Goal: Information Seeking & Learning: Learn about a topic

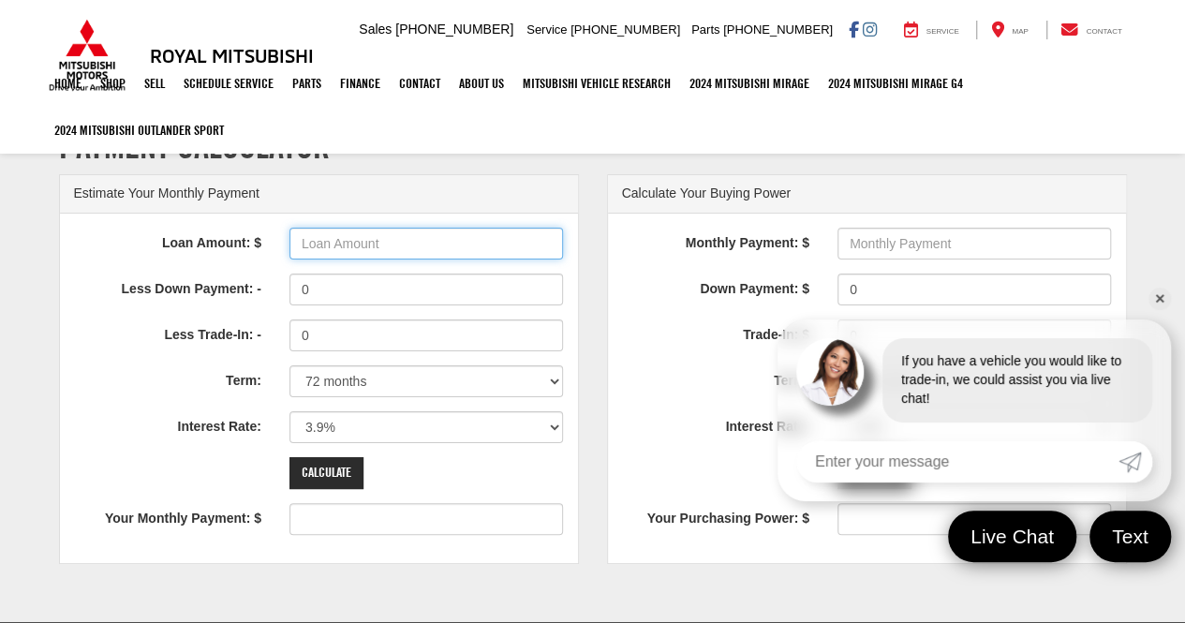
click at [380, 244] on input "Loan Amount: $" at bounding box center [426, 244] width 274 height 32
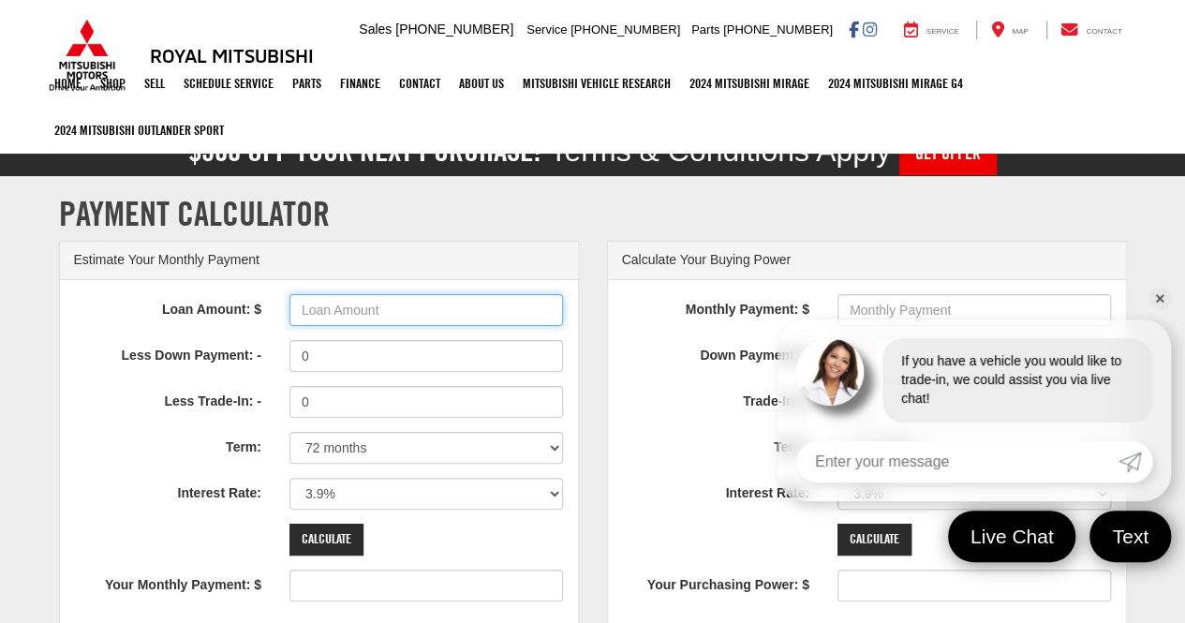
click at [322, 312] on input "Loan Amount: $" at bounding box center [426, 310] width 274 height 32
type input "25000"
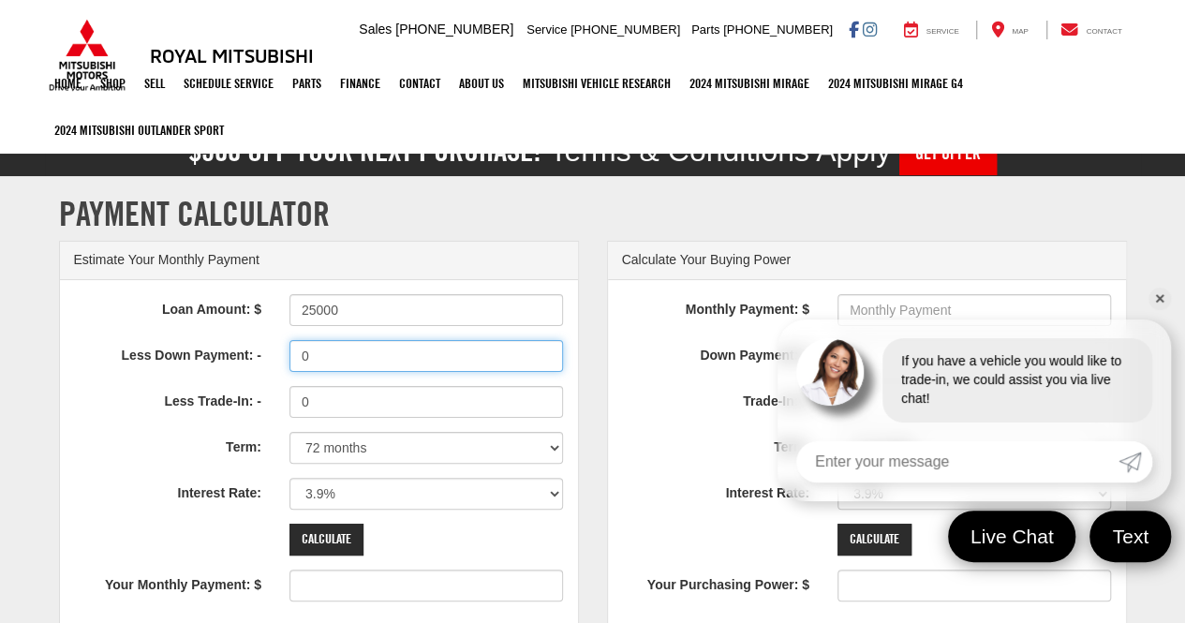
type input "390"
click at [339, 361] on input "0" at bounding box center [426, 356] width 274 height 32
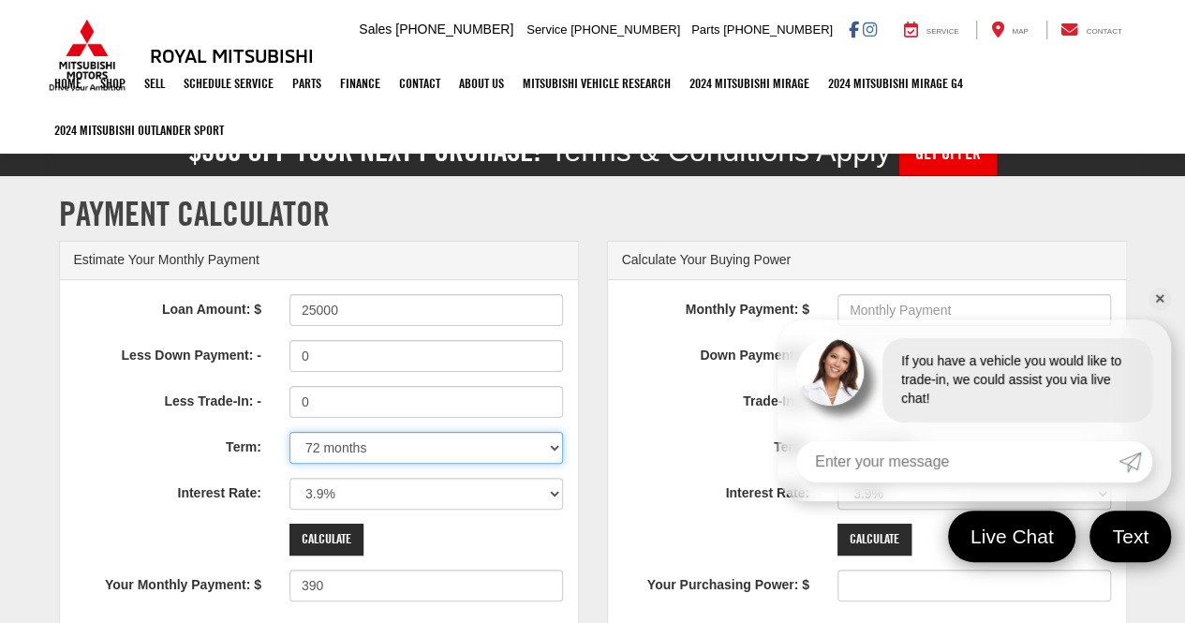
click at [389, 450] on select "12 months 24 months 36 months 48 months 60 months 66 months 72 months 84 months" at bounding box center [426, 448] width 274 height 32
select select "60"
click at [289, 432] on select "12 months 24 months 36 months 48 months 60 months 66 months 72 months 84 months" at bounding box center [426, 448] width 274 height 32
type input "459"
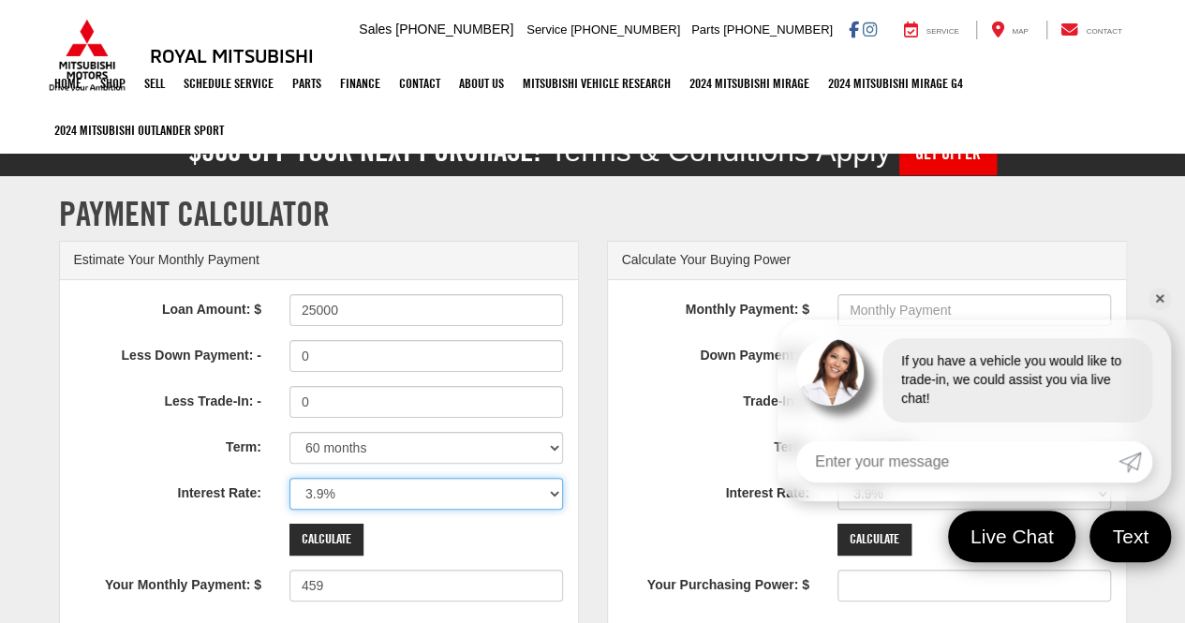
click at [556, 495] on select "0% 0.9% 1.9% 2.9% 3.9% 4.9% 5.9% 6.9% 7.9% 8.9% 9.9% 10.9% 11.9% 12.9% 13.9% 14…" at bounding box center [426, 494] width 274 height 32
select select "7.9"
click at [289, 478] on select "0% 0.9% 1.9% 2.9% 3.9% 4.9% 5.9% 6.9% 7.9% 8.9% 9.9% 10.9% 11.9% 12.9% 13.9% 14…" at bounding box center [426, 494] width 274 height 32
type input "506"
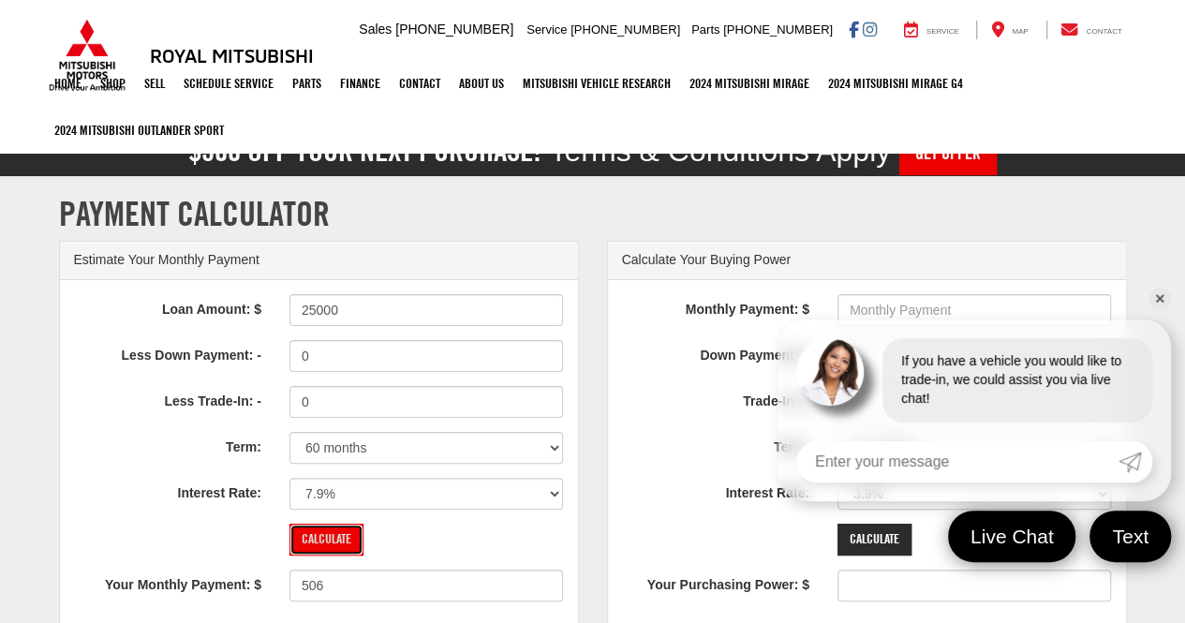
click at [337, 536] on input "Calculate" at bounding box center [326, 539] width 74 height 32
click at [1160, 301] on link "✕" at bounding box center [1159, 299] width 22 height 22
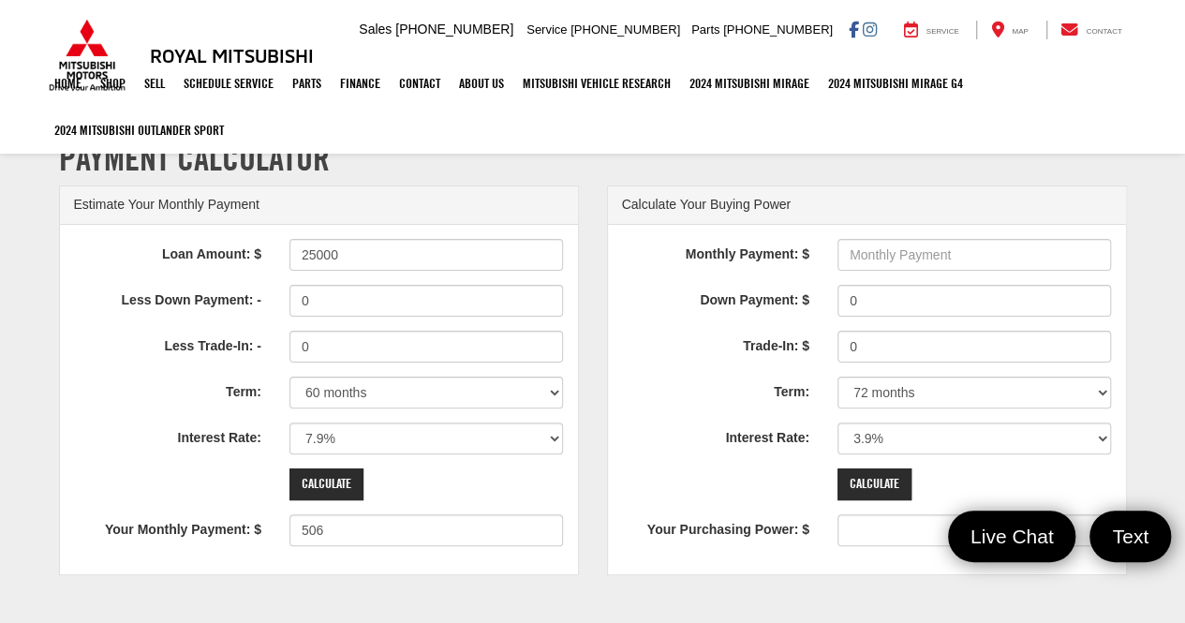
scroll to position [52, 0]
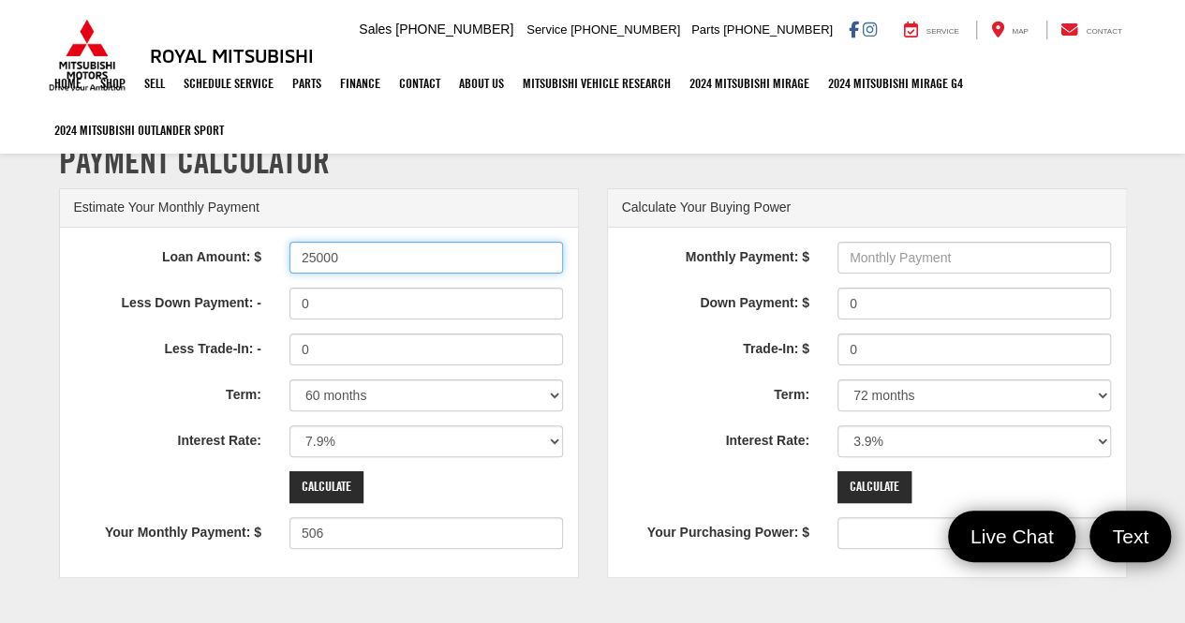
drag, startPoint x: 314, startPoint y: 256, endPoint x: 294, endPoint y: 258, distance: 19.8
click at [294, 258] on input "25000" at bounding box center [426, 258] width 274 height 32
type input "39000"
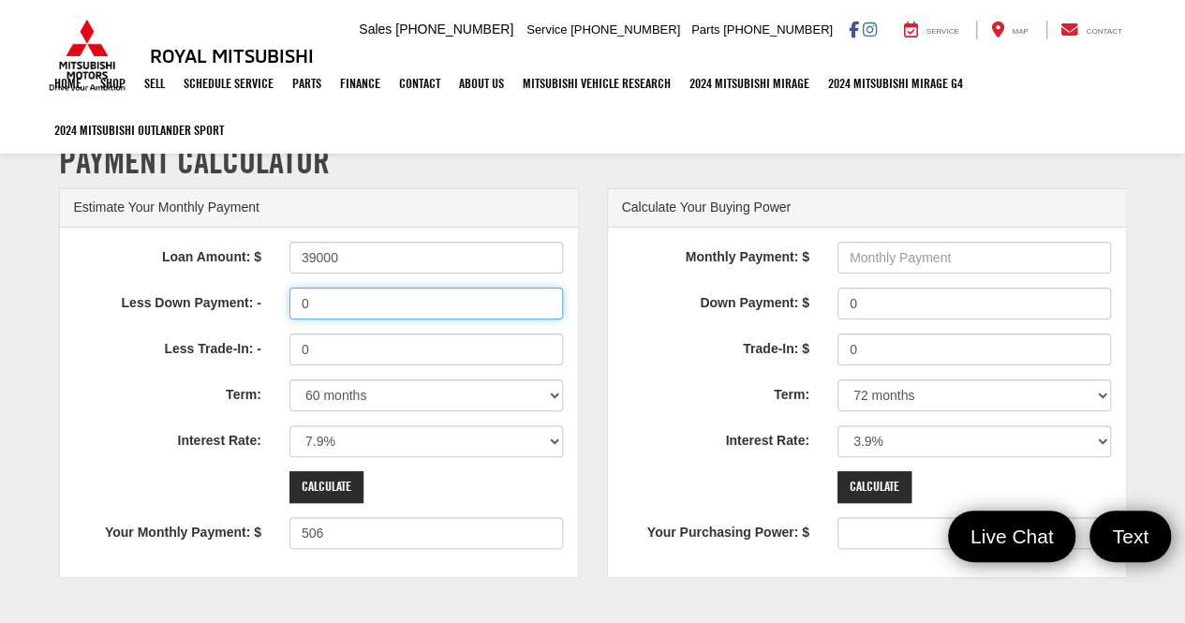
type input "789"
click at [347, 306] on input "0" at bounding box center [426, 304] width 274 height 32
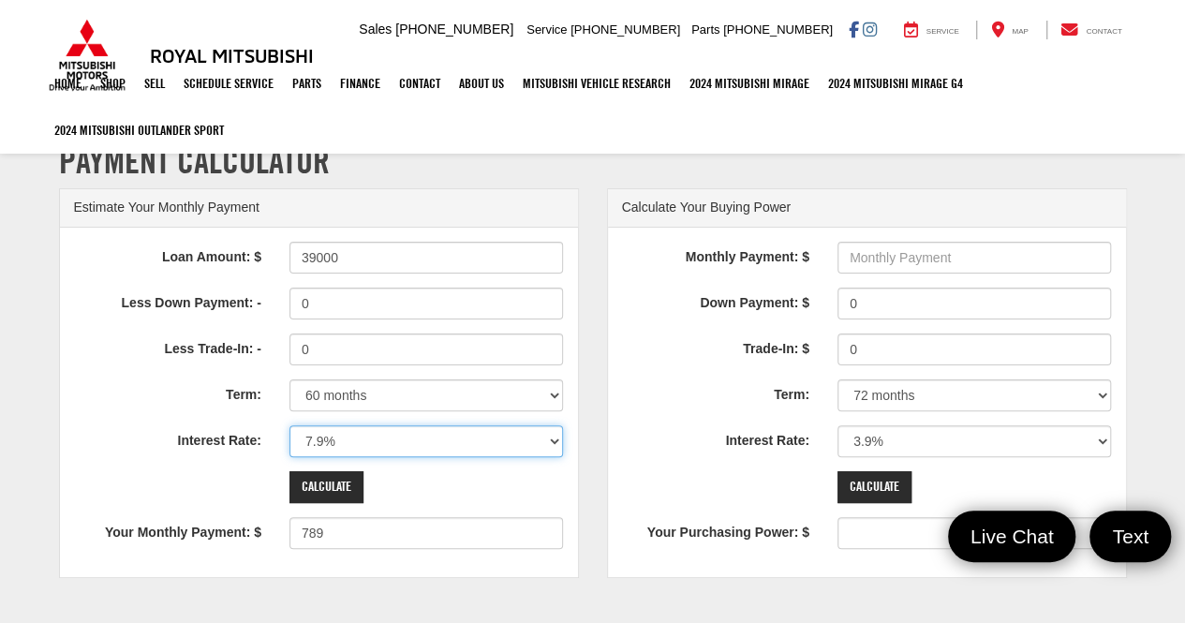
click at [538, 445] on select "0% 0.9% 1.9% 2.9% 3.9% 4.9% 5.9% 6.9% 7.9% 8.9% 9.9% 10.9% 11.9% 12.9% 13.9% 14…" at bounding box center [426, 441] width 274 height 32
select select "3.9"
click at [289, 425] on select "0% 0.9% 1.9% 2.9% 3.9% 4.9% 5.9% 6.9% 7.9% 8.9% 9.9% 10.9% 11.9% 12.9% 13.9% 14…" at bounding box center [426, 441] width 274 height 32
type input "716"
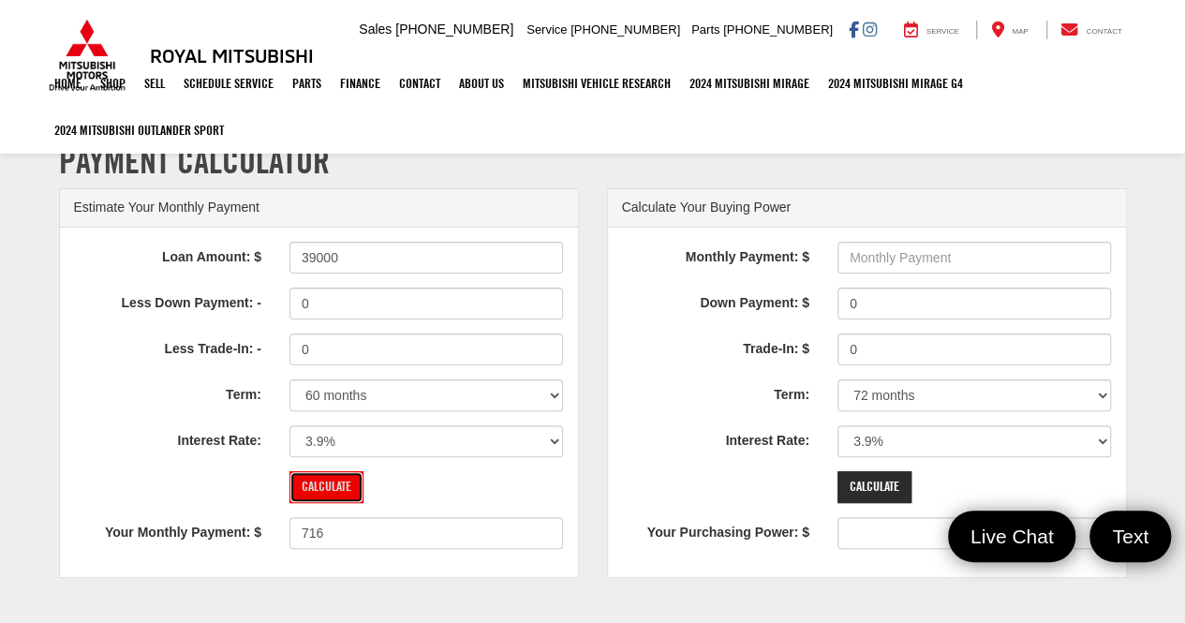
click at [343, 488] on input "Calculate" at bounding box center [326, 487] width 74 height 32
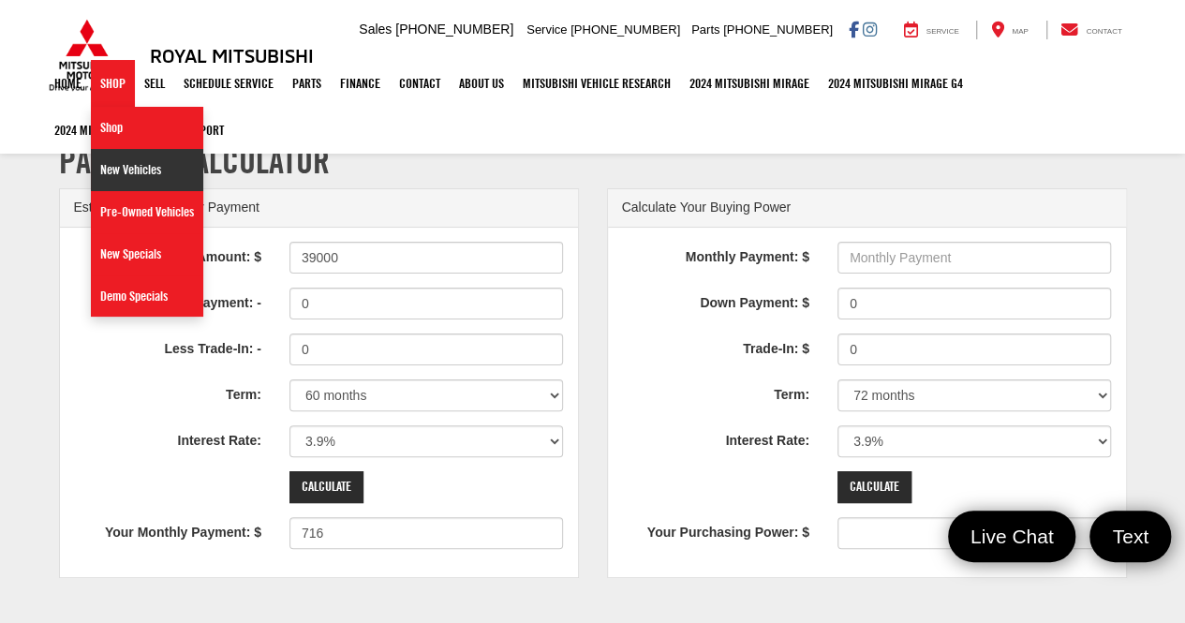
click at [132, 170] on link "New Vehicles" at bounding box center [147, 170] width 112 height 42
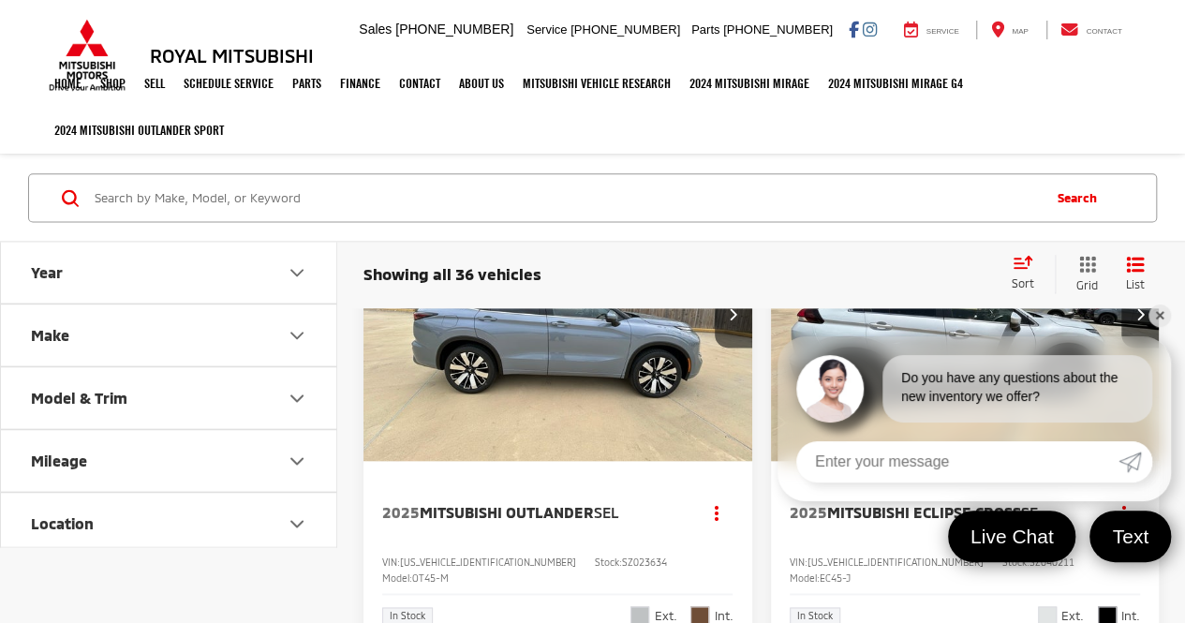
scroll to position [1077, 0]
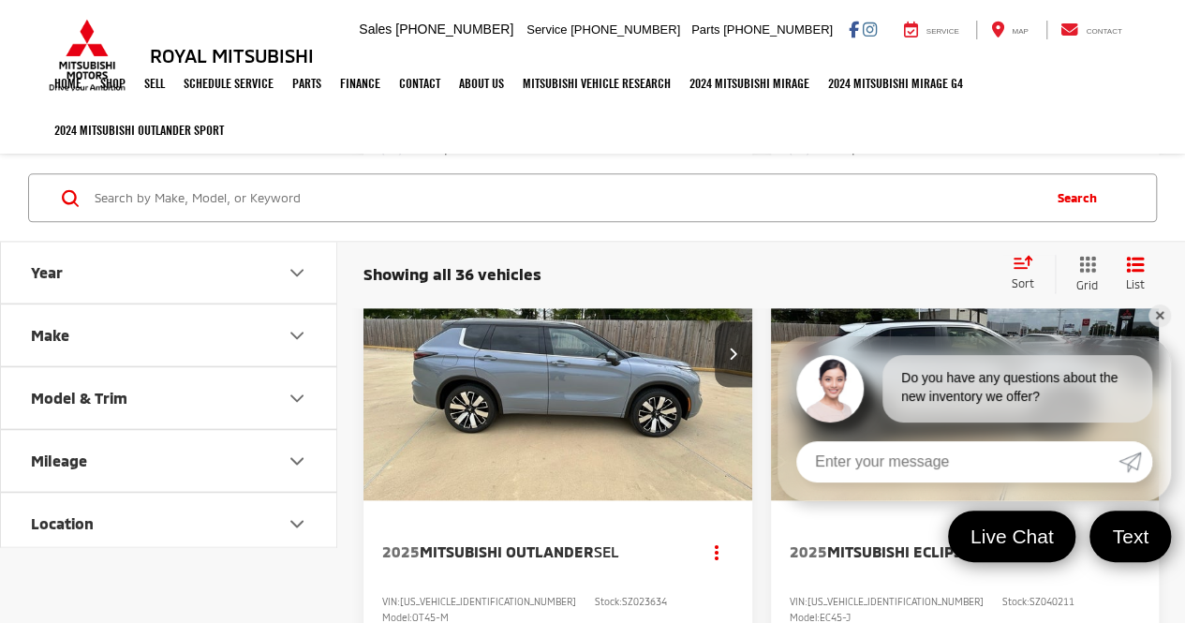
click at [1163, 317] on link "✕" at bounding box center [1159, 315] width 22 height 22
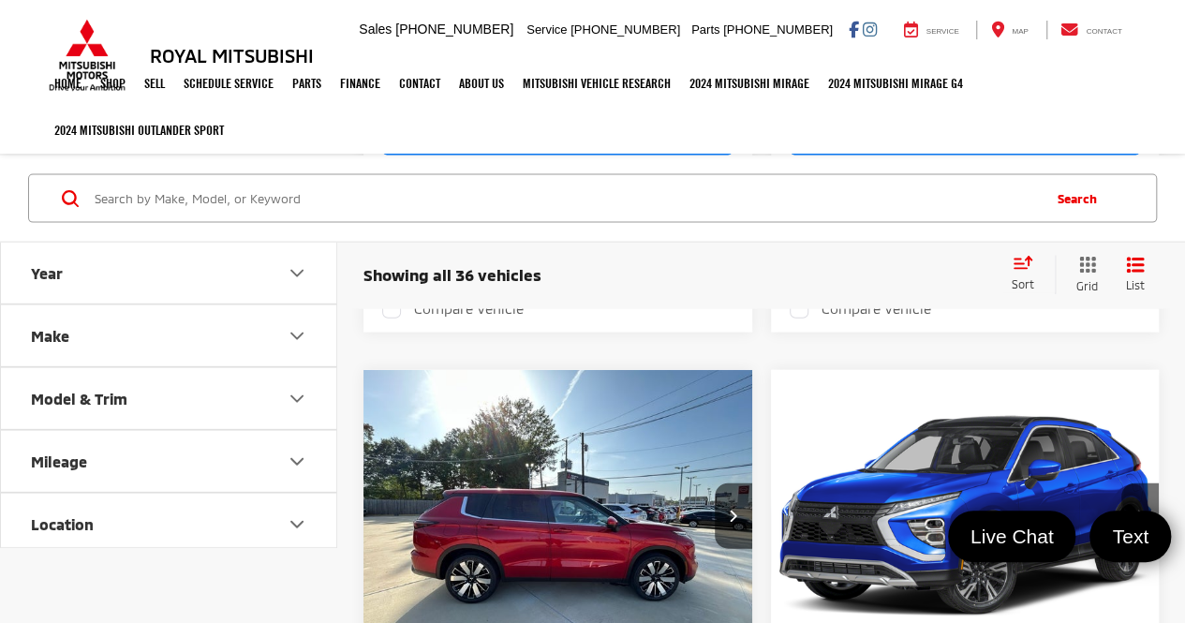
scroll to position [1967, 0]
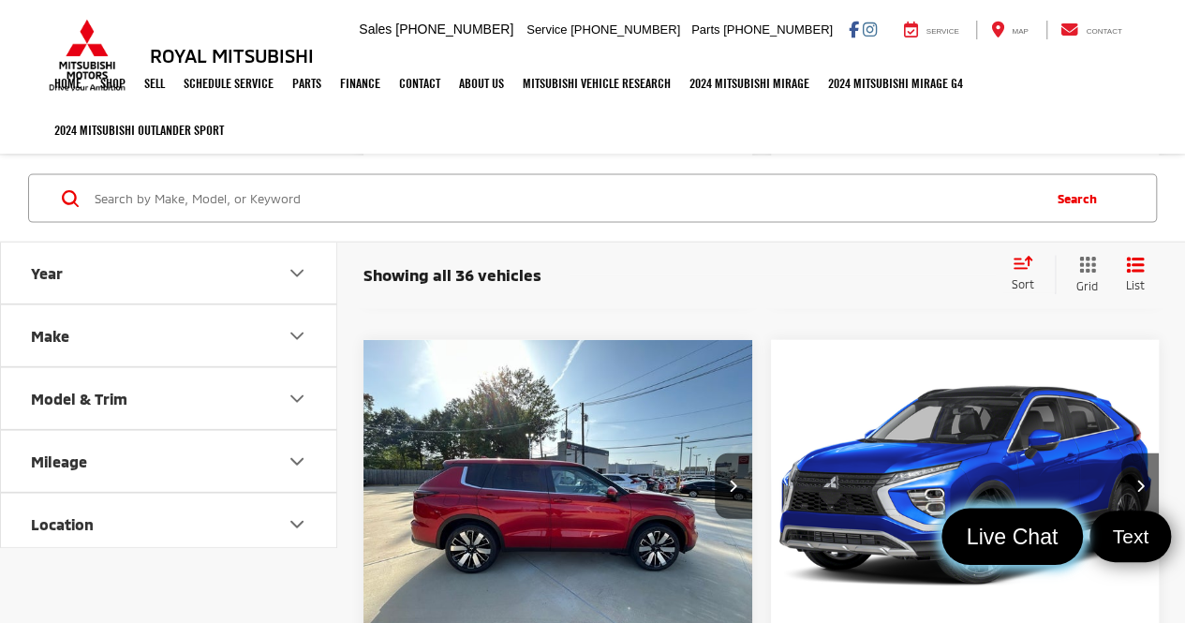
click at [1044, 537] on span "Live Chat" at bounding box center [1011, 537] width 112 height 28
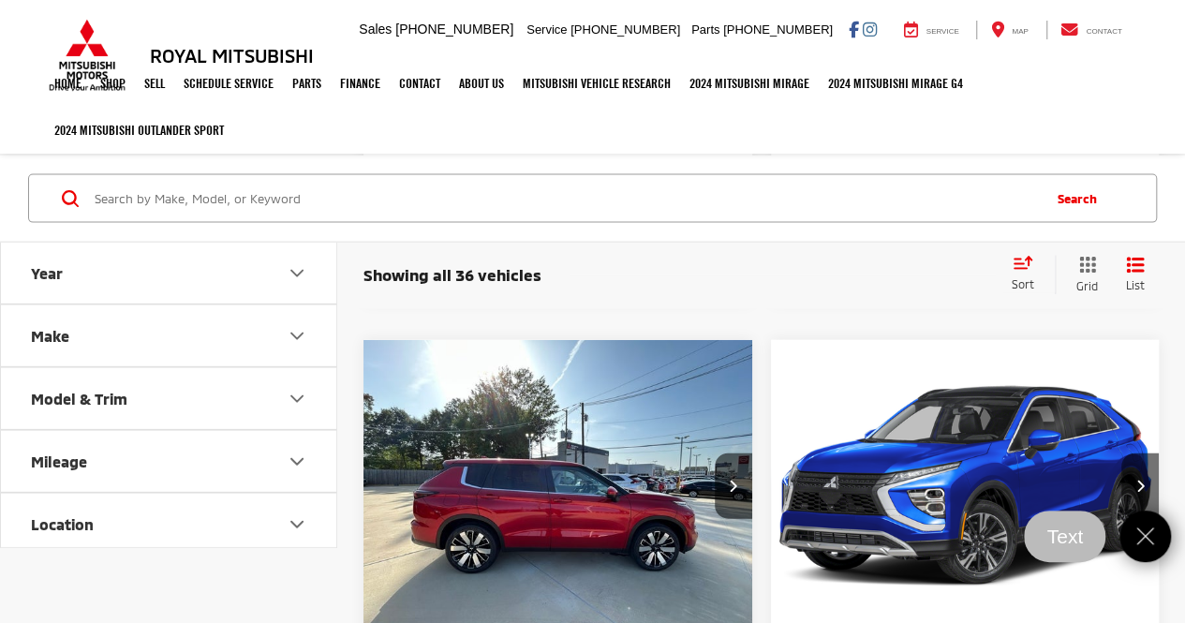
click at [944, 571] on img "2024 Mitsubishi Eclipse Cross SE 0" at bounding box center [965, 486] width 391 height 293
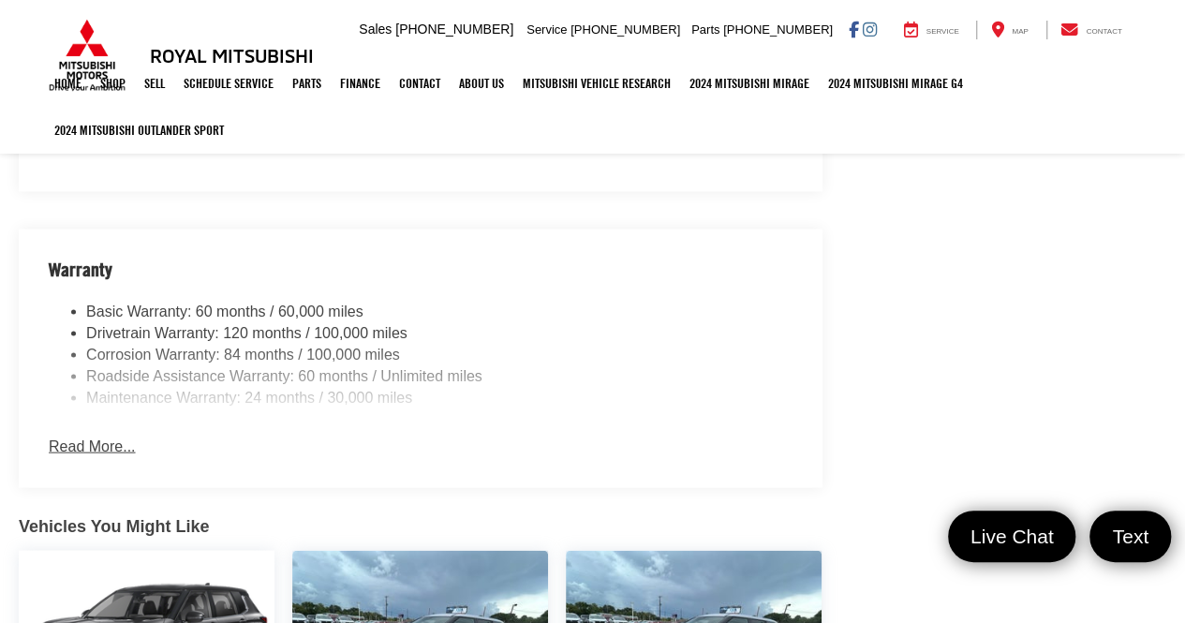
scroll to position [1817, 0]
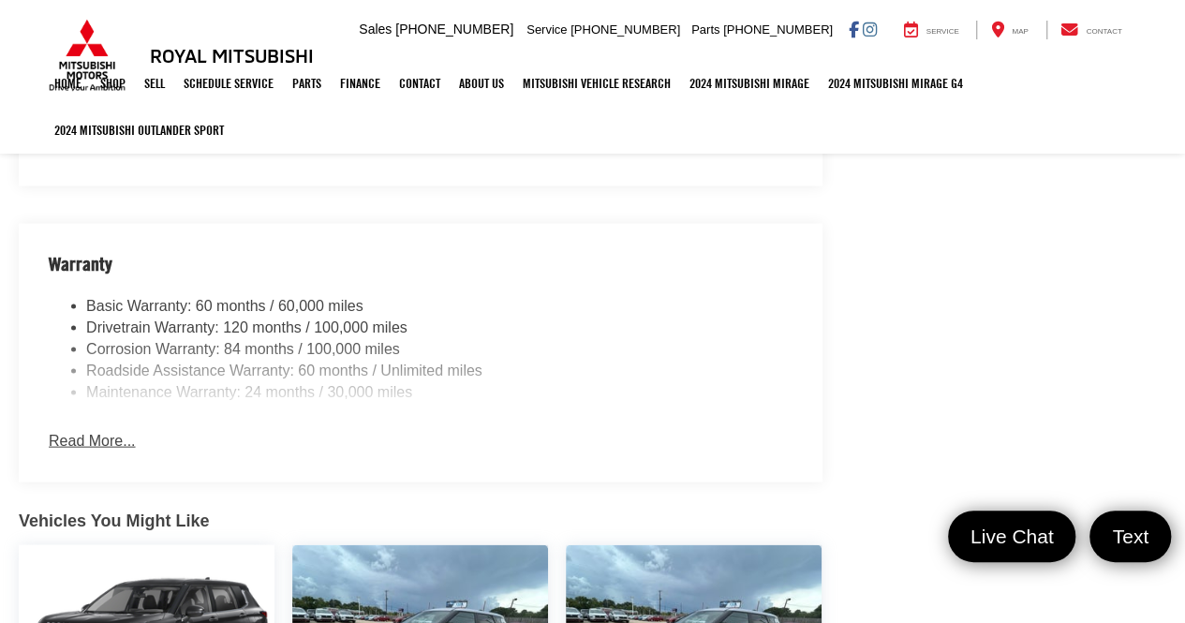
click at [120, 431] on button "Read More..." at bounding box center [92, 442] width 86 height 22
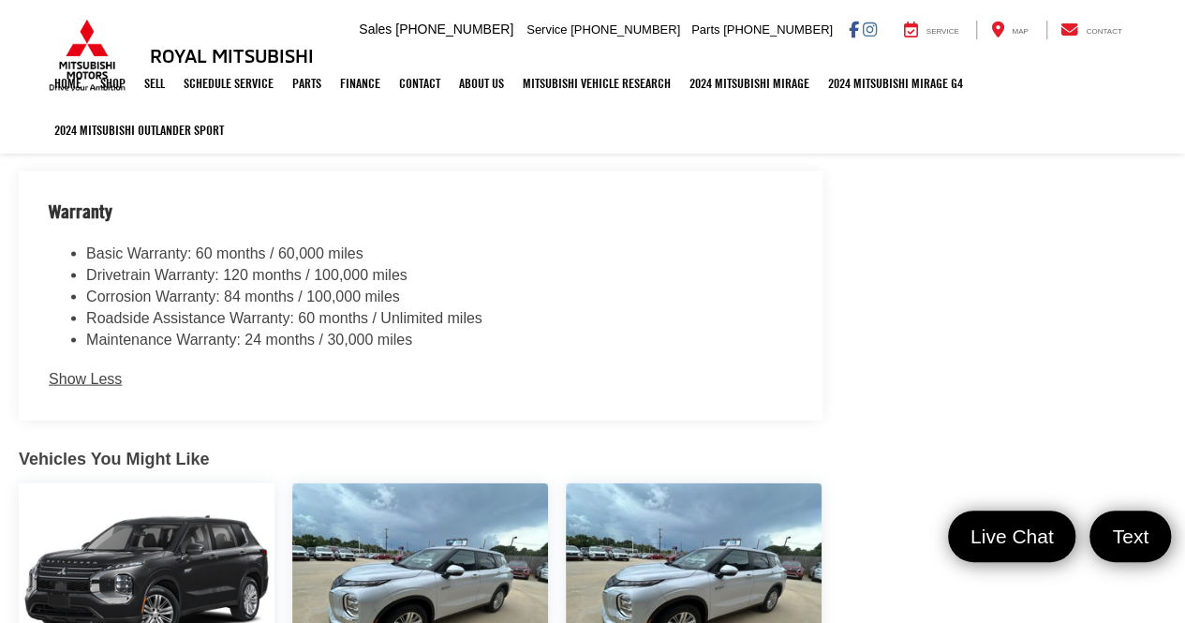
scroll to position [1846, 0]
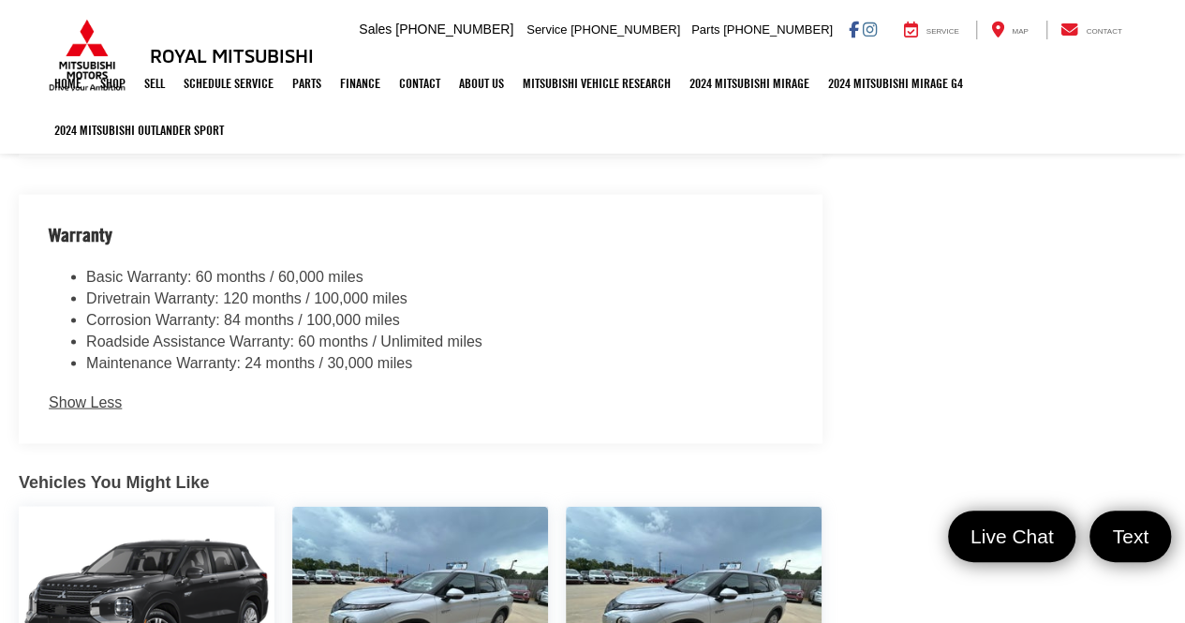
click at [111, 392] on button "Show Less" at bounding box center [85, 403] width 73 height 22
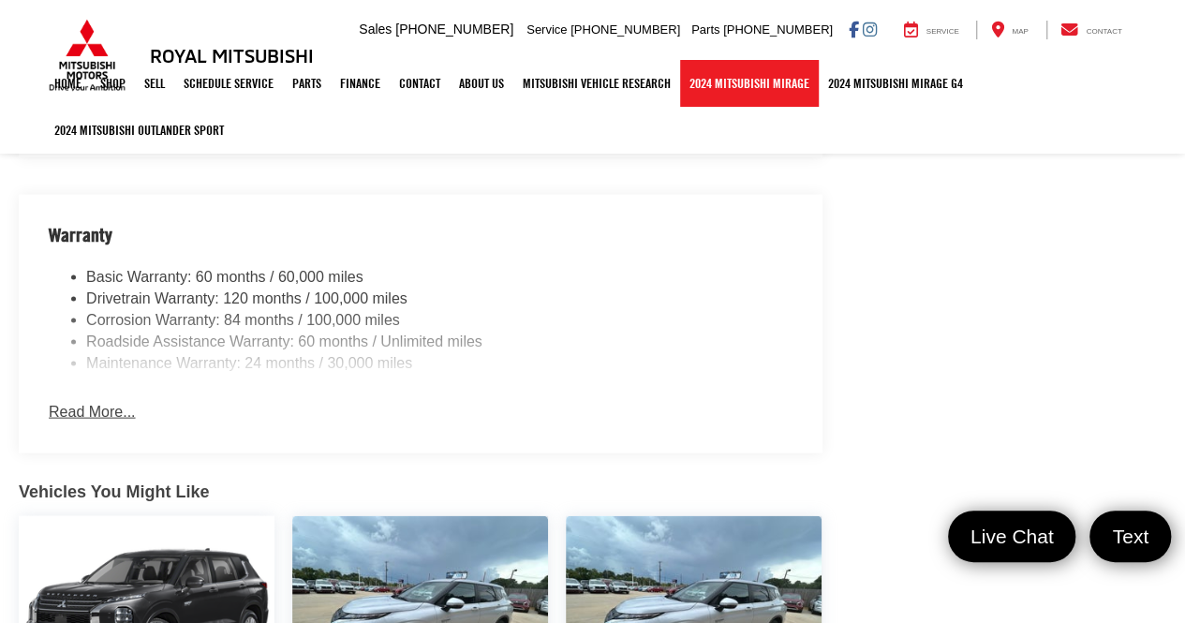
click at [777, 83] on link "2024 Mitsubishi Mirage" at bounding box center [749, 83] width 139 height 47
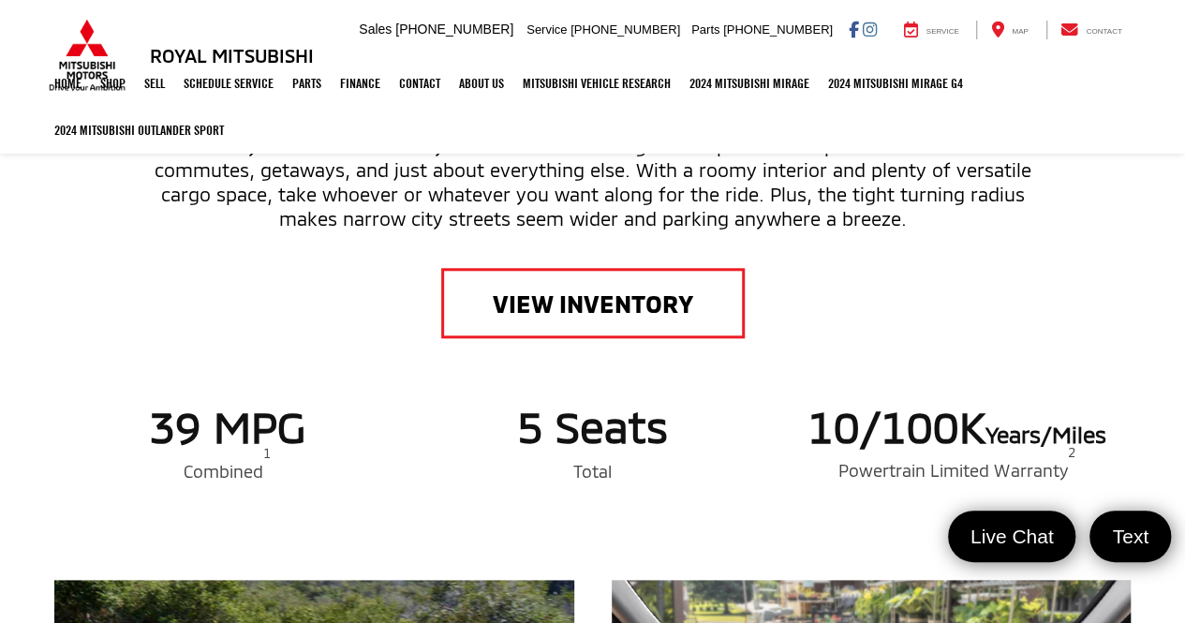
scroll to position [808, 0]
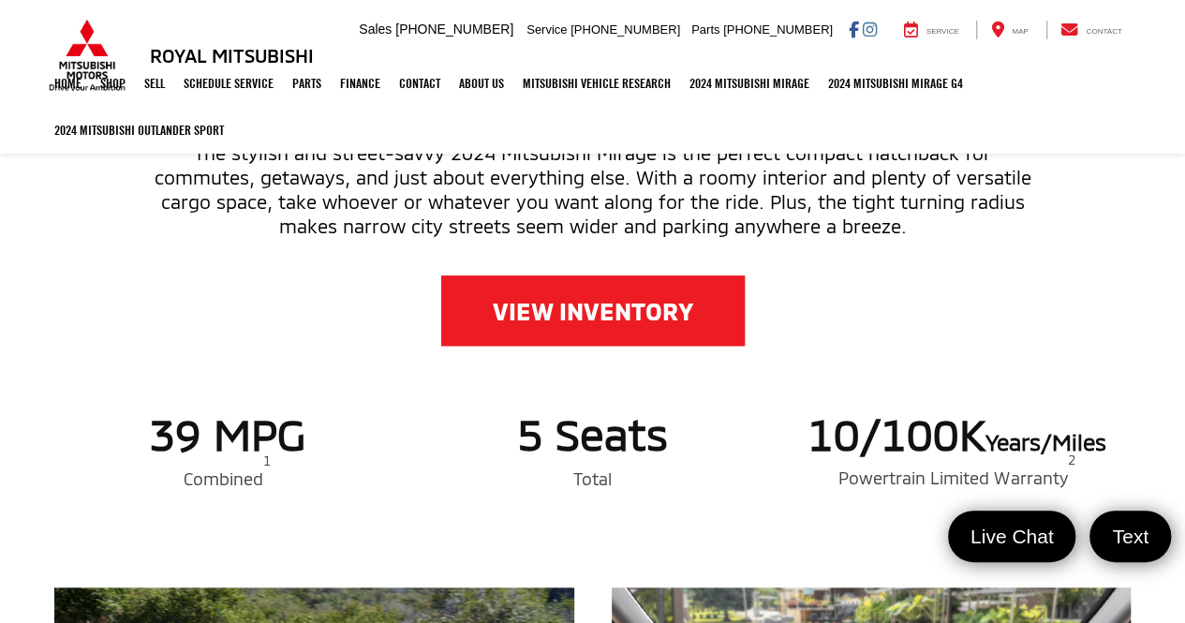
click at [615, 310] on link "VIEW INVENTORY" at bounding box center [592, 310] width 303 height 70
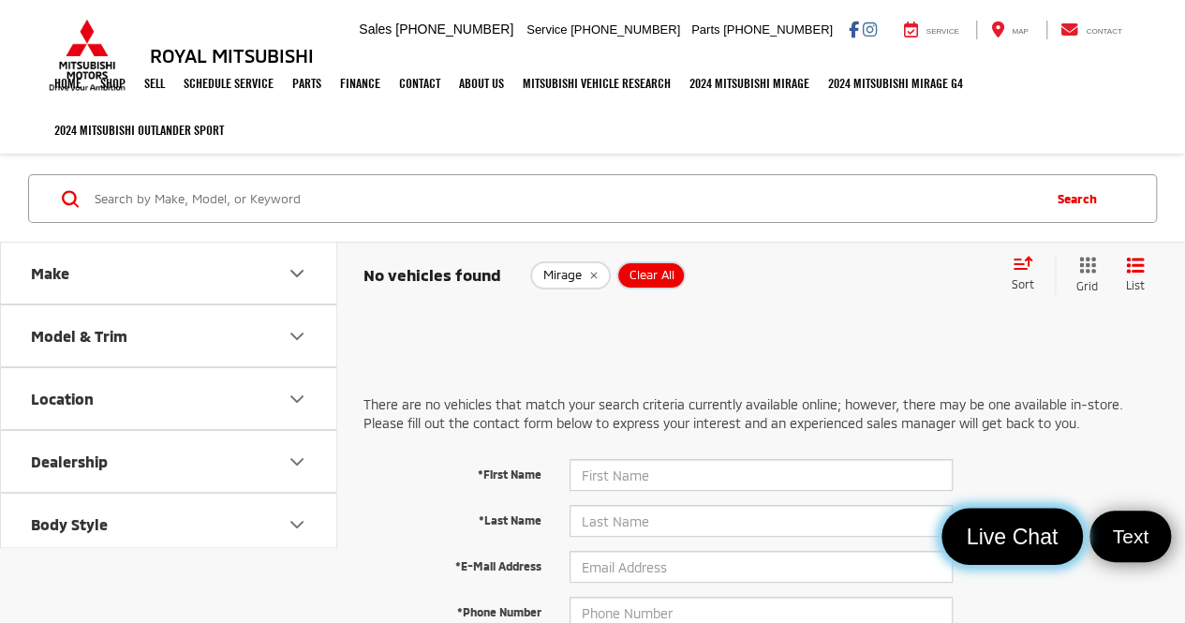
click at [998, 544] on span "Live Chat" at bounding box center [1011, 537] width 112 height 28
